Goal: Information Seeking & Learning: Learn about a topic

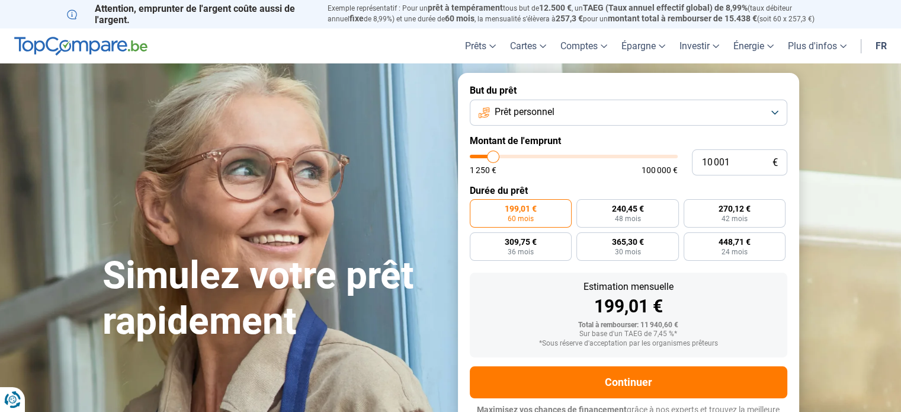
click at [881, 46] on link "fr" at bounding box center [881, 45] width 25 height 35
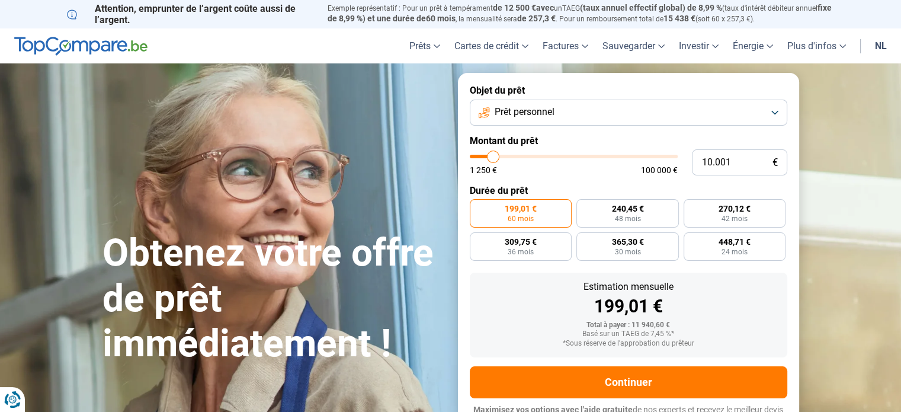
click at [114, 44] on img at bounding box center [80, 46] width 133 height 19
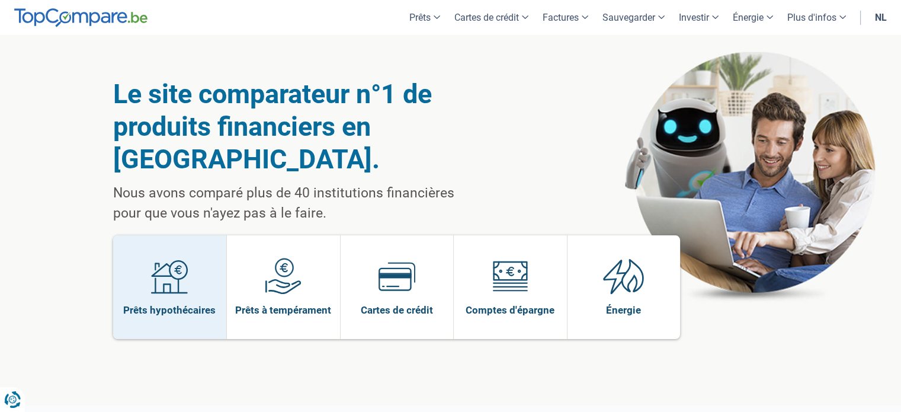
click at [158, 298] on span at bounding box center [169, 281] width 37 height 46
